Goal: Book appointment/travel/reservation

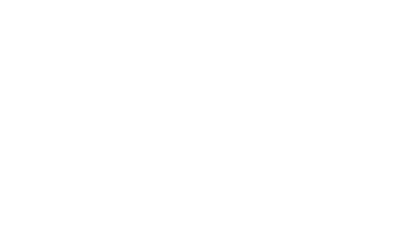
select select "**"
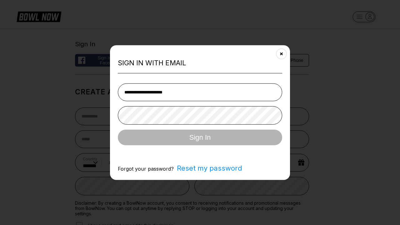
type input "**********"
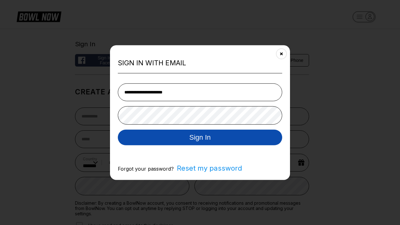
click at [200, 138] on button "Sign In" at bounding box center [200, 138] width 165 height 16
